Goal: Task Accomplishment & Management: Use online tool/utility

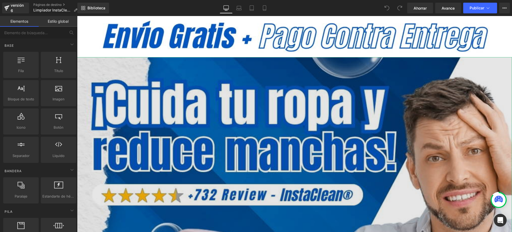
scroll to position [67, 0]
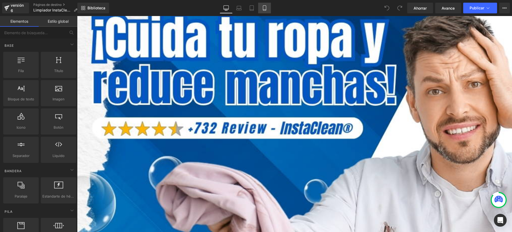
click at [268, 7] on link "Móvil" at bounding box center [264, 8] width 13 height 11
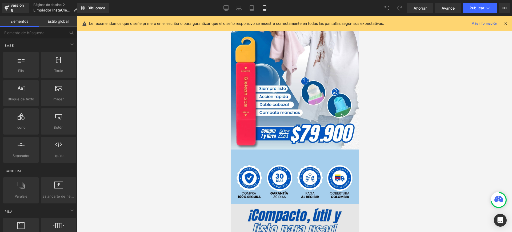
scroll to position [200, 0]
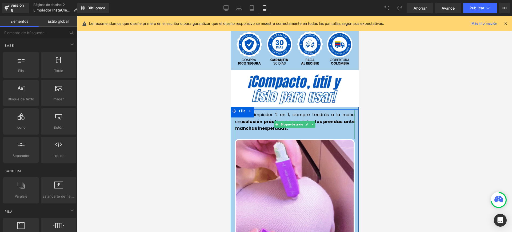
click at [281, 111] on font "Con el Limpiador 2 en 1, siempre tendrás a la mano una" at bounding box center [294, 117] width 119 height 13
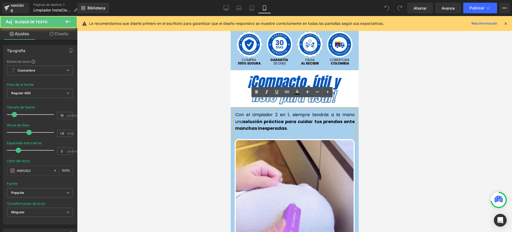
click at [282, 111] on font "Con el Limpiador 2 en 1, siempre tendrás a la mano una" at bounding box center [294, 117] width 119 height 13
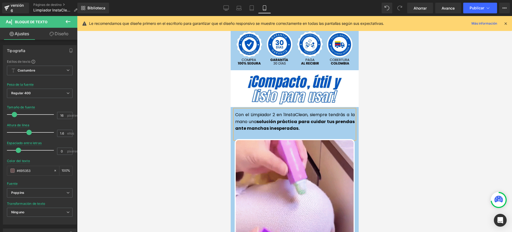
click at [282, 111] on font "Con el Limpiador 2 en 1InstaClean, siempre tendrás a la mano una" at bounding box center [294, 117] width 119 height 13
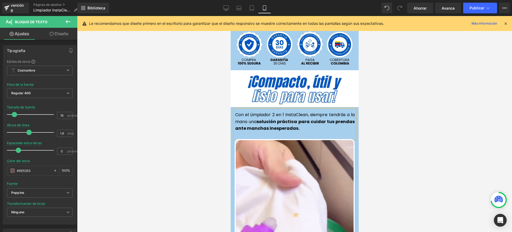
click at [305, 111] on font "Con el Limpiador 2 en 1 InstaClean, siempre tendrás a la mano una" at bounding box center [294, 117] width 119 height 13
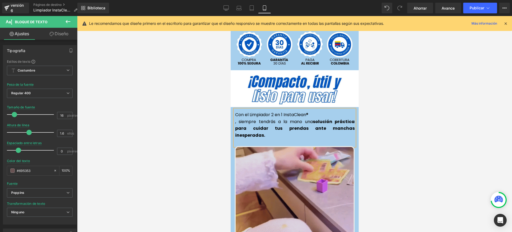
click at [236, 118] on font ", siempre tendrás a la mano una" at bounding box center [274, 121] width 78 height 6
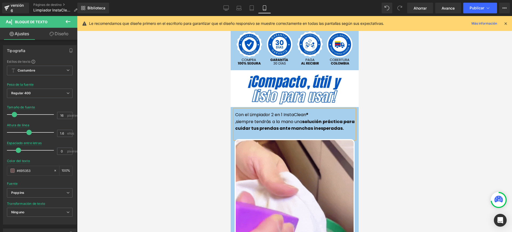
drag, startPoint x: 232, startPoint y: 113, endPoint x: 236, endPoint y: 117, distance: 5.3
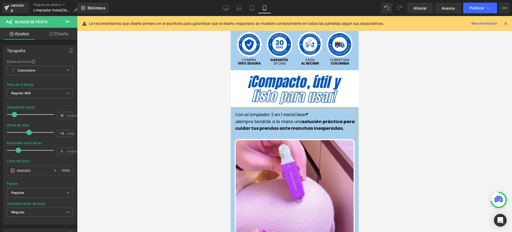
click at [235, 118] on font ",siempre tendrás a la mano una" at bounding box center [268, 121] width 67 height 6
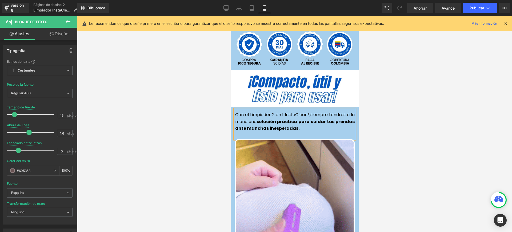
click at [407, 140] on div at bounding box center [294, 124] width 435 height 216
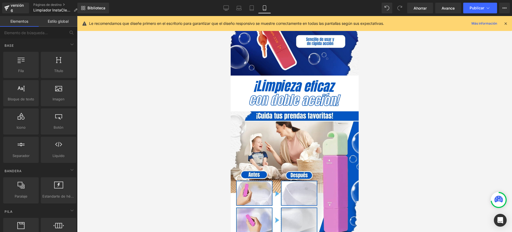
scroll to position [566, 0]
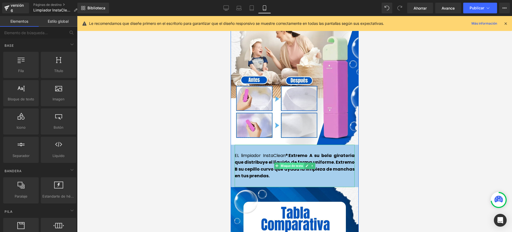
click at [285, 162] on font "Bloque de texto" at bounding box center [291, 165] width 22 height 6
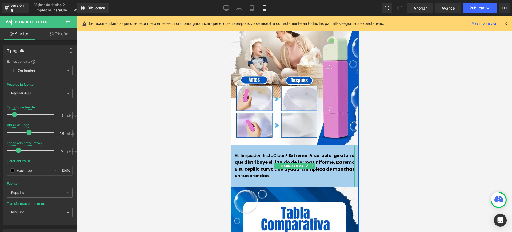
click at [286, 166] on p "EL limpiador InstaClean®: Extremo A su bola giratoria que distribuye el líquido…" at bounding box center [294, 165] width 120 height 27
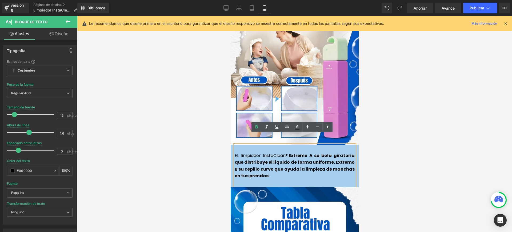
click at [278, 164] on p "EL limpiador InstaClean®: Extremo A su bola giratoria que distribuye el líquido…" at bounding box center [294, 165] width 120 height 27
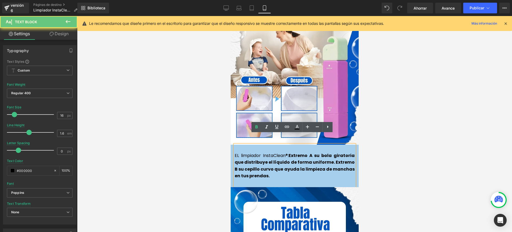
click at [278, 164] on p "EL limpiador InstaClean®: Extremo A su bola giratoria que distribuye el líquido…" at bounding box center [294, 165] width 120 height 27
drag, startPoint x: 289, startPoint y: 146, endPoint x: 308, endPoint y: 144, distance: 19.0
click at [308, 152] on font "Extremo A su bola giratoria que distribuye el líquido de forma uniforme. Extrem…" at bounding box center [294, 165] width 120 height 27
drag, startPoint x: 312, startPoint y: 144, endPoint x: 300, endPoint y: 144, distance: 12.0
click at [300, 152] on font "Extremo A su bola giratoria que distribuye el líquido de forma uniforme. Extrem…" at bounding box center [294, 165] width 120 height 27
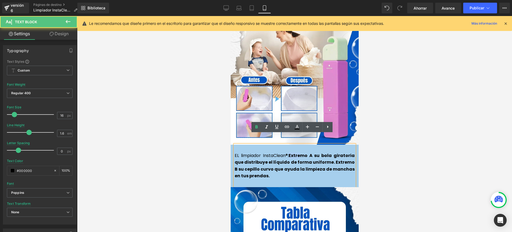
click at [299, 152] on p "EL limpiador InstaClean®: Extremo A su bola giratoria que distribuye el líquido…" at bounding box center [294, 165] width 120 height 27
drag, startPoint x: 313, startPoint y: 144, endPoint x: 291, endPoint y: 144, distance: 21.6
click at [291, 152] on font "Extremo A su bola giratoria que distribuye el líquido de forma uniforme. Extrem…" at bounding box center [294, 165] width 120 height 27
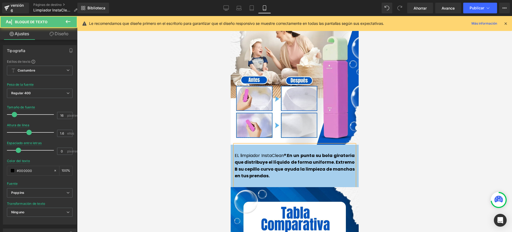
drag, startPoint x: 348, startPoint y: 151, endPoint x: 335, endPoint y: 151, distance: 12.8
click at [335, 152] on font "En un punta su bola giratoria que distribuye el líquido de forma uniforme. Extr…" at bounding box center [294, 165] width 120 height 27
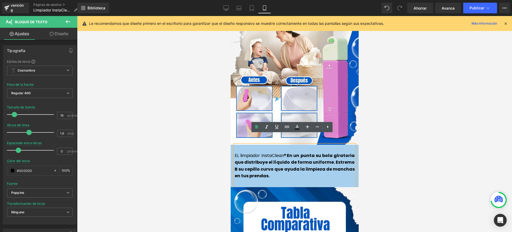
click at [348, 152] on font "En un punta su bola giratoria que distribuye el líquido de forma uniforme. Extr…" at bounding box center [294, 165] width 120 height 27
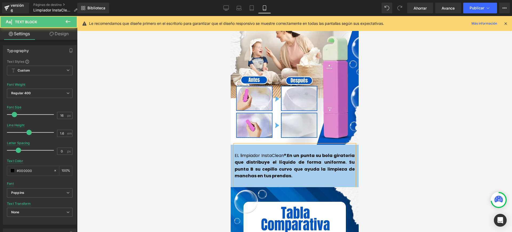
drag, startPoint x: 338, startPoint y: 151, endPoint x: 333, endPoint y: 150, distance: 5.2
click at [333, 152] on font "En un punta su bola giratoria que distribuye el líquido de forma uniforme. Su p…" at bounding box center [294, 165] width 120 height 27
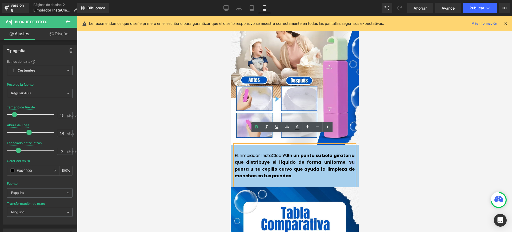
click at [331, 152] on font "En un punta su bola giratoria que distribuye el líquido de forma uniforme. Su p…" at bounding box center [294, 165] width 120 height 27
click at [271, 166] on p "EL limpiador InstaClean®: En un punta su bola giratoria que distribuye el líqui…" at bounding box center [294, 165] width 120 height 27
click at [416, 174] on div at bounding box center [294, 124] width 435 height 216
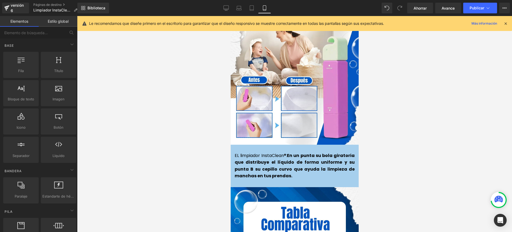
click at [436, 171] on div at bounding box center [294, 124] width 435 height 216
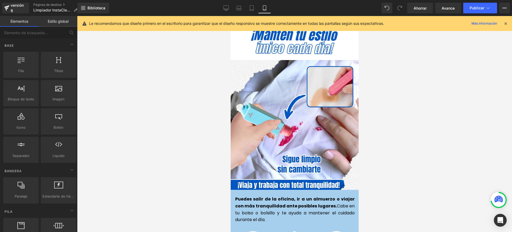
scroll to position [1233, 0]
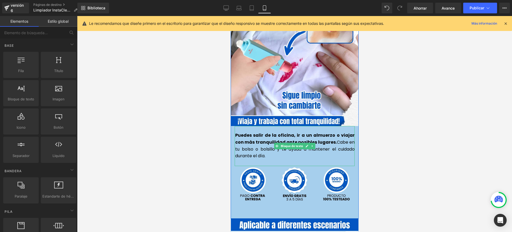
click at [265, 144] on p "Puedes salir de la oficina, ir a un almuerzo o viajar con más tranquilidad ante…" at bounding box center [294, 145] width 119 height 27
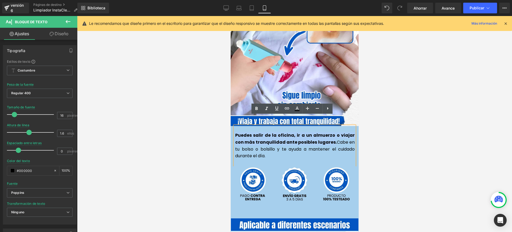
drag, startPoint x: 322, startPoint y: 131, endPoint x: 233, endPoint y: 125, distance: 89.0
click at [235, 132] on font "Puedes salir de la oficina, ir a un almuerzo o viajar con más tranquilidad ante…" at bounding box center [294, 138] width 119 height 13
click at [294, 132] on font "Puedes salir de la oficina, ir a un almuerzo o viajar con más tranquilidad ante…" at bounding box center [294, 138] width 119 height 13
drag, startPoint x: 273, startPoint y: 133, endPoint x: 323, endPoint y: 132, distance: 50.4
click at [323, 132] on font "Puedes salir de la oficina, ir a un almuerzo o viajar con más tranquilidad ante…" at bounding box center [294, 138] width 119 height 13
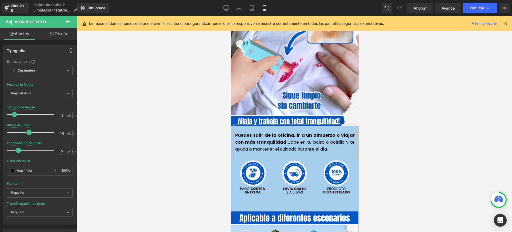
click at [329, 140] on p "Puedes salir de la oficina, ir a un almuerzo o viajar con más tranquilidad. Cab…" at bounding box center [294, 142] width 119 height 21
drag, startPoint x: 296, startPoint y: 140, endPoint x: 273, endPoint y: 138, distance: 23.0
click at [273, 139] on font "Cabe en tu bolso o bolsillo y te ayuda a mantener el cuidado durante el día." at bounding box center [294, 145] width 119 height 13
click at [429, 140] on div at bounding box center [294, 124] width 435 height 216
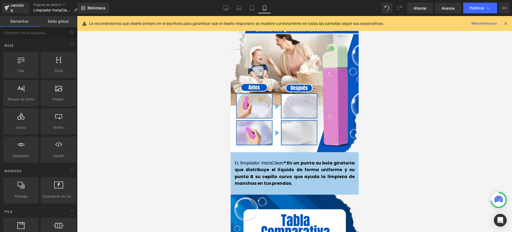
scroll to position [566, 0]
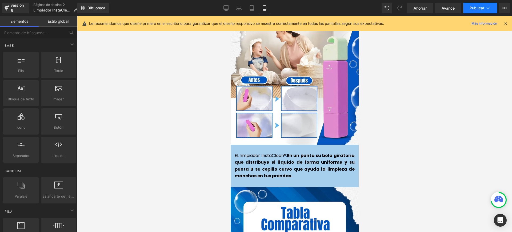
click at [487, 6] on icon at bounding box center [487, 7] width 5 height 5
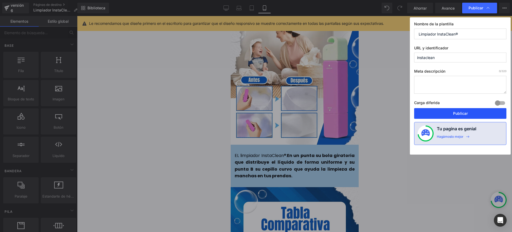
click at [456, 111] on font "Publicar" at bounding box center [460, 113] width 15 height 5
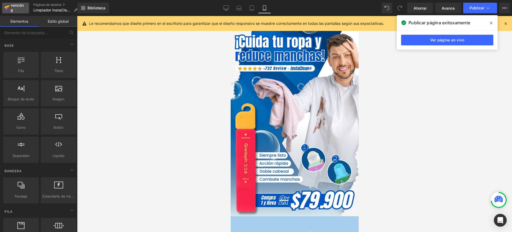
click at [12, 8] on font "versión 6" at bounding box center [17, 8] width 13 height 10
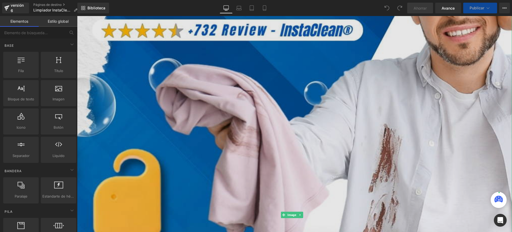
scroll to position [167, 0]
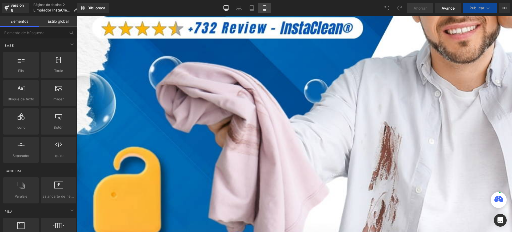
click at [267, 7] on link "Móvil" at bounding box center [264, 8] width 13 height 11
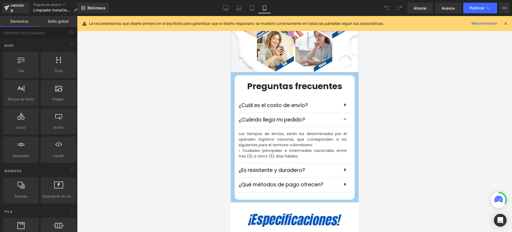
scroll to position [1733, 0]
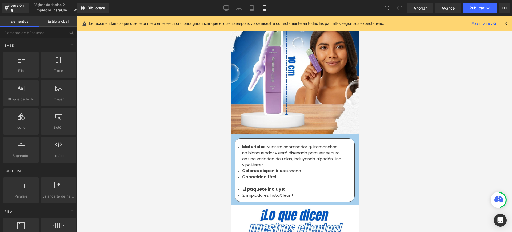
click at [243, 192] on font "2 limpiadores InstaClean®" at bounding box center [267, 195] width 51 height 6
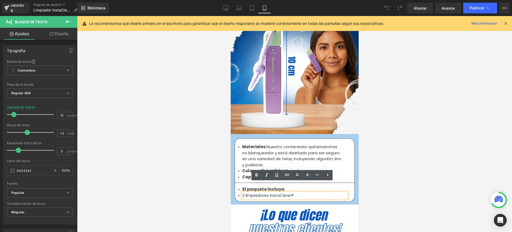
click at [242, 192] on font "2 limpiadores InstaClean®" at bounding box center [267, 195] width 51 height 6
click at [245, 192] on font "2x limpiadores InstaClean®" at bounding box center [268, 195] width 53 height 6
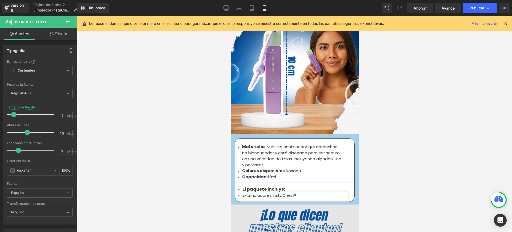
click at [244, 192] on font "2x Limpiadores InstaClean®" at bounding box center [269, 195] width 54 height 6
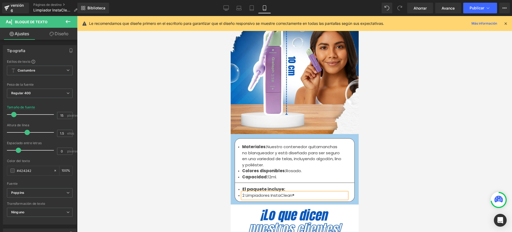
click at [429, 162] on div at bounding box center [294, 124] width 435 height 216
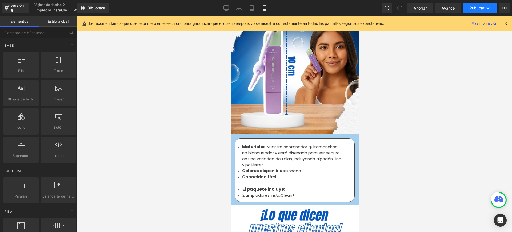
click at [489, 8] on icon at bounding box center [487, 7] width 5 height 5
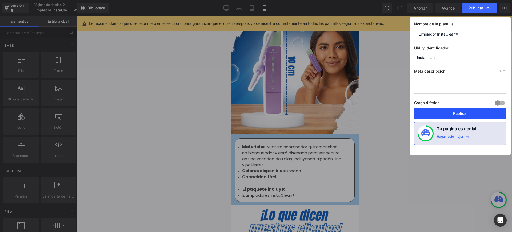
click at [448, 114] on button "Publicar" at bounding box center [460, 113] width 92 height 11
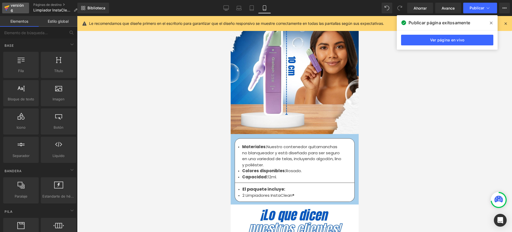
click at [18, 10] on div "versión 6" at bounding box center [18, 8] width 16 height 12
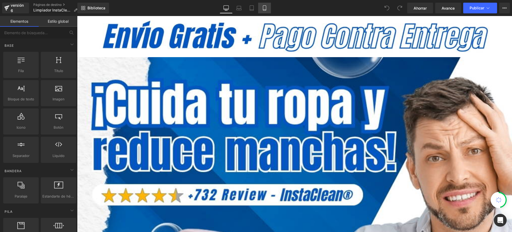
click at [263, 6] on icon at bounding box center [264, 7] width 5 height 5
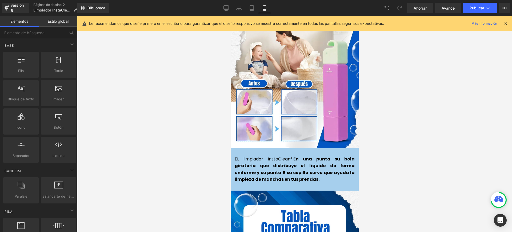
scroll to position [566, 0]
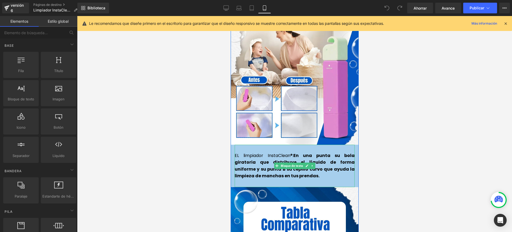
click at [256, 156] on font "En una punta su bola giratoria que distribuye el líquido de forma uniforme y su…" at bounding box center [294, 165] width 120 height 27
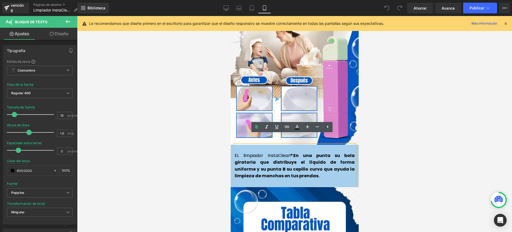
click at [253, 160] on font "En una punta su bola giratoria que distribuye el líquido de forma uniforme y su…" at bounding box center [294, 165] width 120 height 27
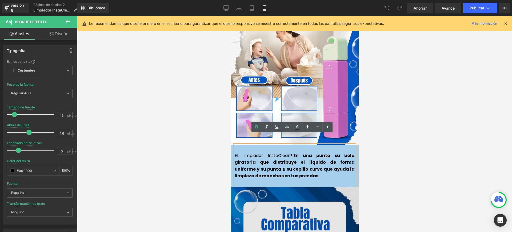
click at [256, 158] on font "En una punta su bola giratoria que distribuye el líquido de forma uniforme y su…" at bounding box center [294, 165] width 120 height 27
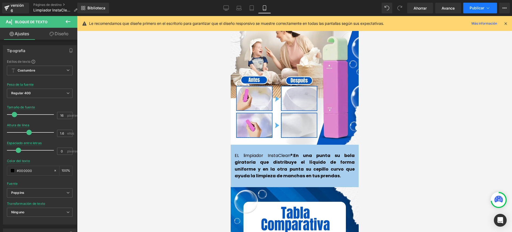
click at [493, 3] on button "Publicar" at bounding box center [480, 8] width 34 height 11
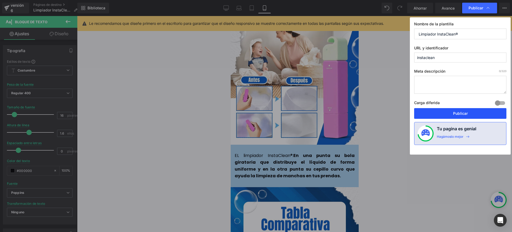
click at [463, 114] on font "Publicar" at bounding box center [460, 113] width 15 height 5
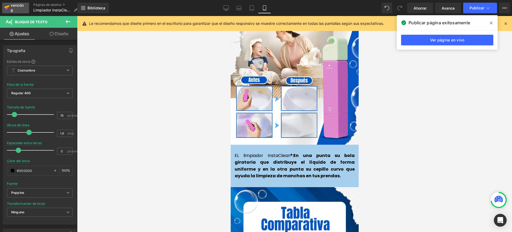
click at [11, 4] on font "versión 6" at bounding box center [17, 8] width 13 height 10
